Goal: Task Accomplishment & Management: Use online tool/utility

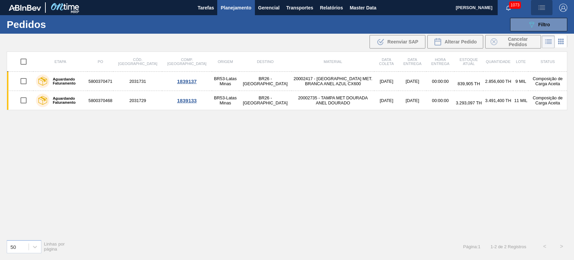
click at [541, 2] on button "button" at bounding box center [542, 7] width 22 height 15
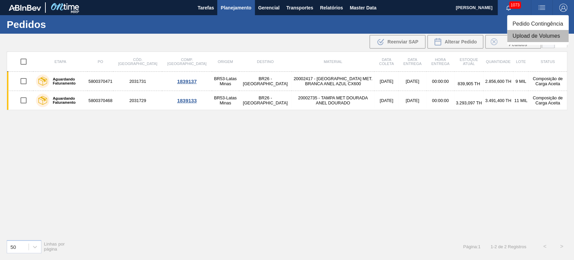
click at [527, 38] on li "Upload de Volumes" at bounding box center [538, 36] width 62 height 12
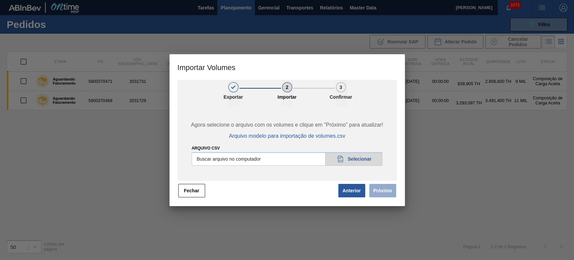
click at [353, 157] on input "Arquivo csv" at bounding box center [287, 158] width 191 height 13
type input "C:\fakepath\Template Subida LM.csv"
click at [382, 195] on button "Próximo" at bounding box center [382, 190] width 27 height 13
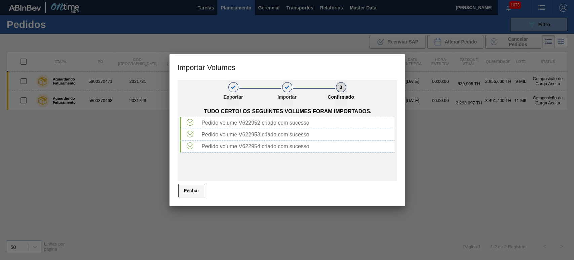
click at [195, 190] on button "Fechar" at bounding box center [191, 190] width 27 height 13
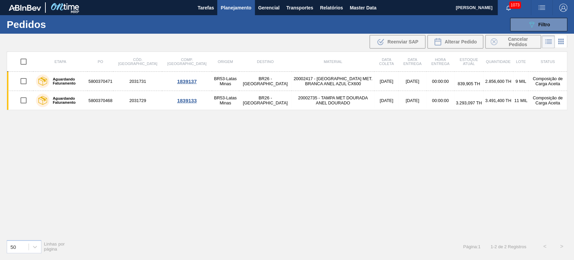
click at [316, 159] on div "Etapa PO Cód. Pedido Comp. Carga Origem Destino Material Data coleta Data entre…" at bounding box center [287, 142] width 560 height 182
click at [301, 9] on span "Transportes" at bounding box center [299, 8] width 27 height 8
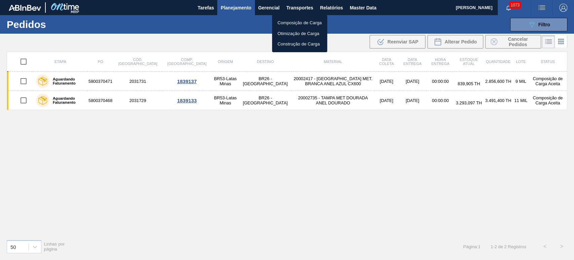
click at [293, 34] on li "Otimização de Carga" at bounding box center [299, 33] width 55 height 11
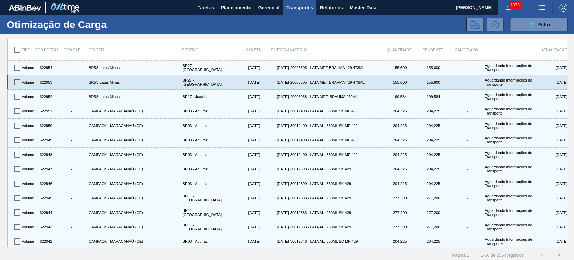
drag, startPoint x: 18, startPoint y: 67, endPoint x: 18, endPoint y: 80, distance: 13.1
click at [18, 66] on input "checkbox" at bounding box center [17, 68] width 14 height 14
checkbox input "true"
click at [19, 81] on input "checkbox" at bounding box center [17, 82] width 14 height 14
checkbox input "true"
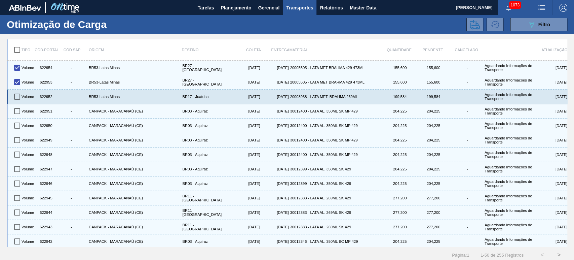
click at [16, 96] on input "checkbox" at bounding box center [17, 96] width 14 height 14
checkbox input "true"
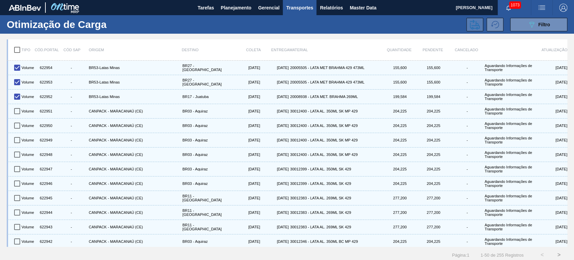
click at [477, 21] on icon at bounding box center [475, 24] width 10 height 10
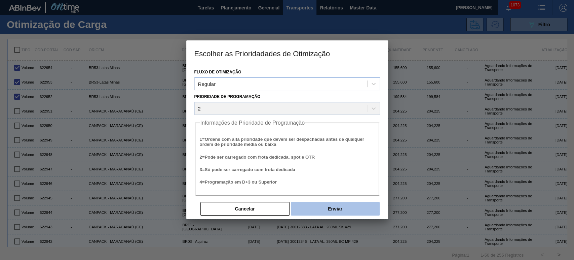
click at [346, 213] on button "Enviar" at bounding box center [335, 208] width 89 height 13
